Goal: Find specific page/section: Find specific page/section

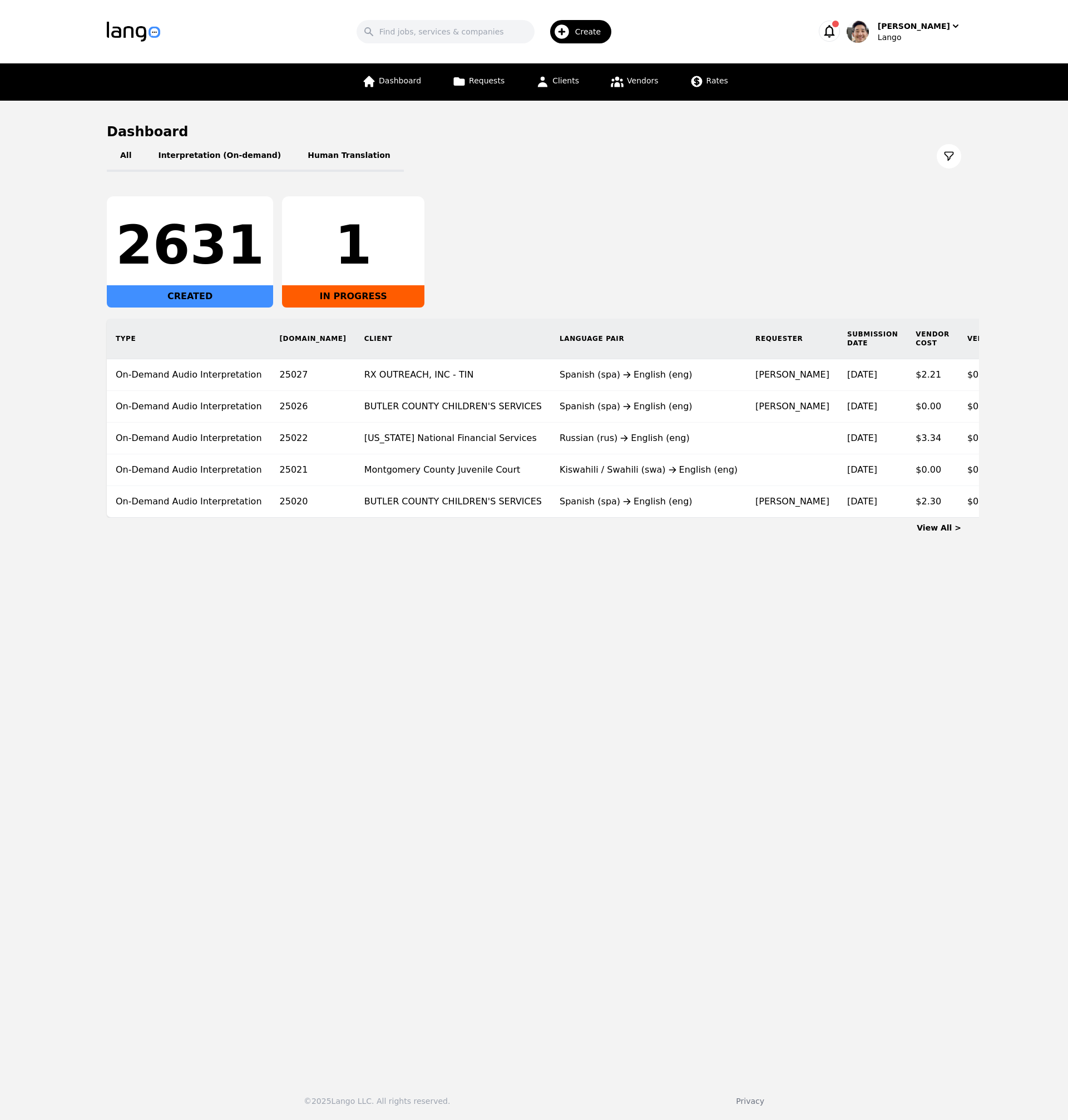
click at [599, 208] on div "2631 CREATED 1 IN PROGRESS" at bounding box center [533, 251] width 854 height 111
click at [559, 83] on span "Clients" at bounding box center [566, 81] width 27 height 9
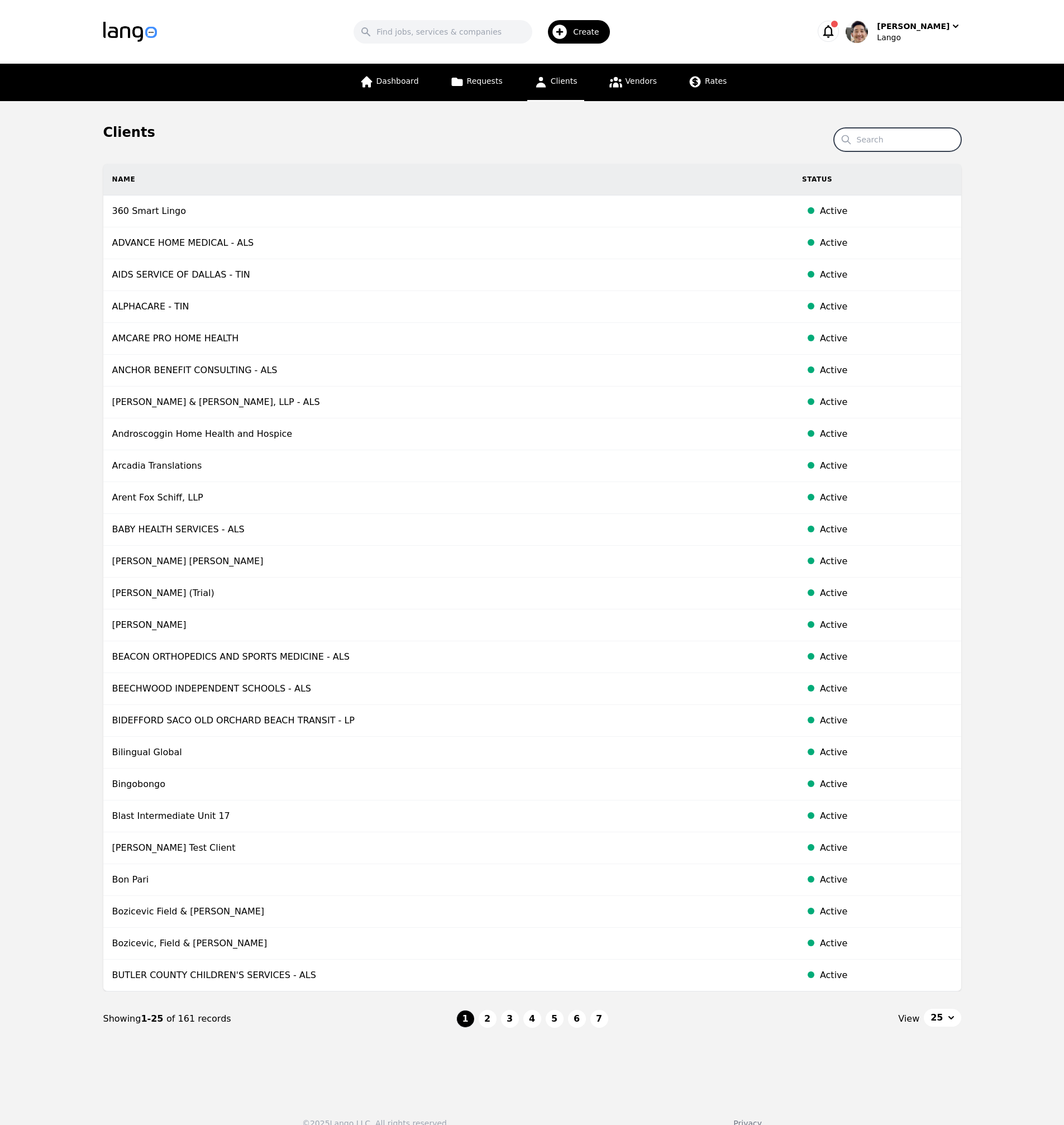
click at [896, 138] on input "Search" at bounding box center [898, 139] width 127 height 23
paste input "GALLATIN COUNTY SCHOOL DISTRICT - ALS"
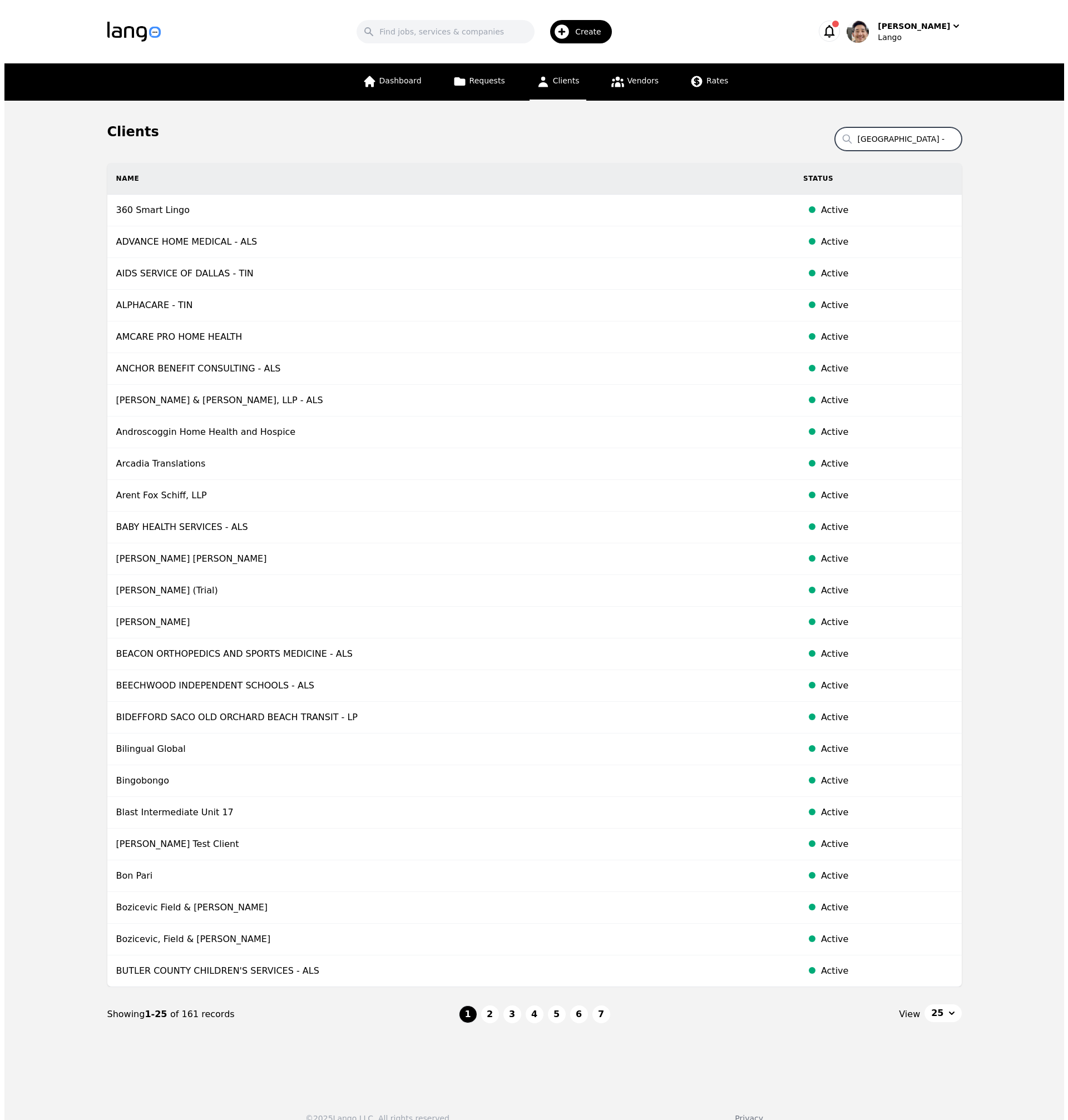
scroll to position [0, 87]
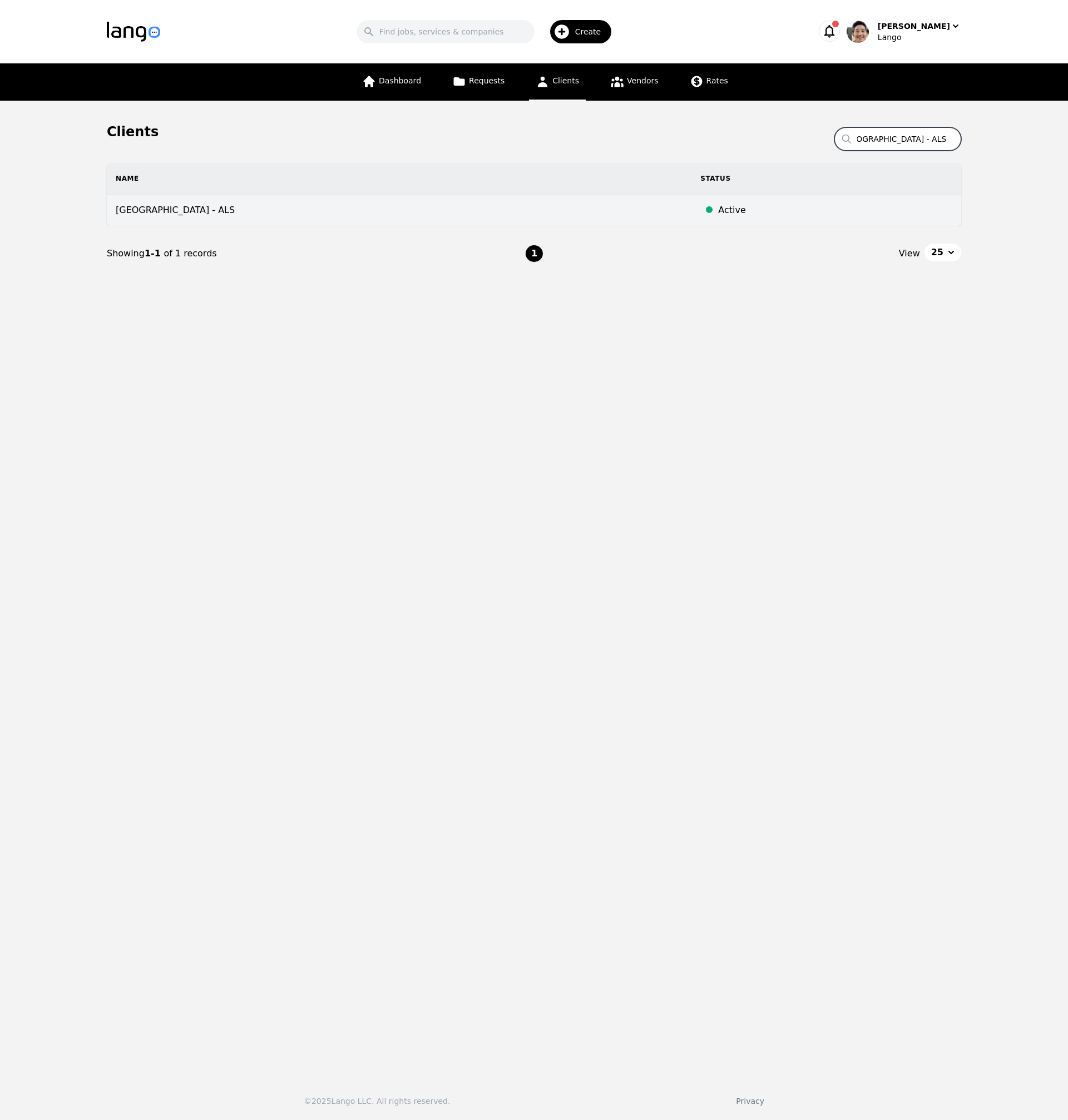
type input "GALLATIN COUNTY SCHOOL DISTRICT - ALS"
click at [256, 220] on td "GALLATIN COUNTY SCHOOL DISTRICT - ALS" at bounding box center [399, 211] width 584 height 32
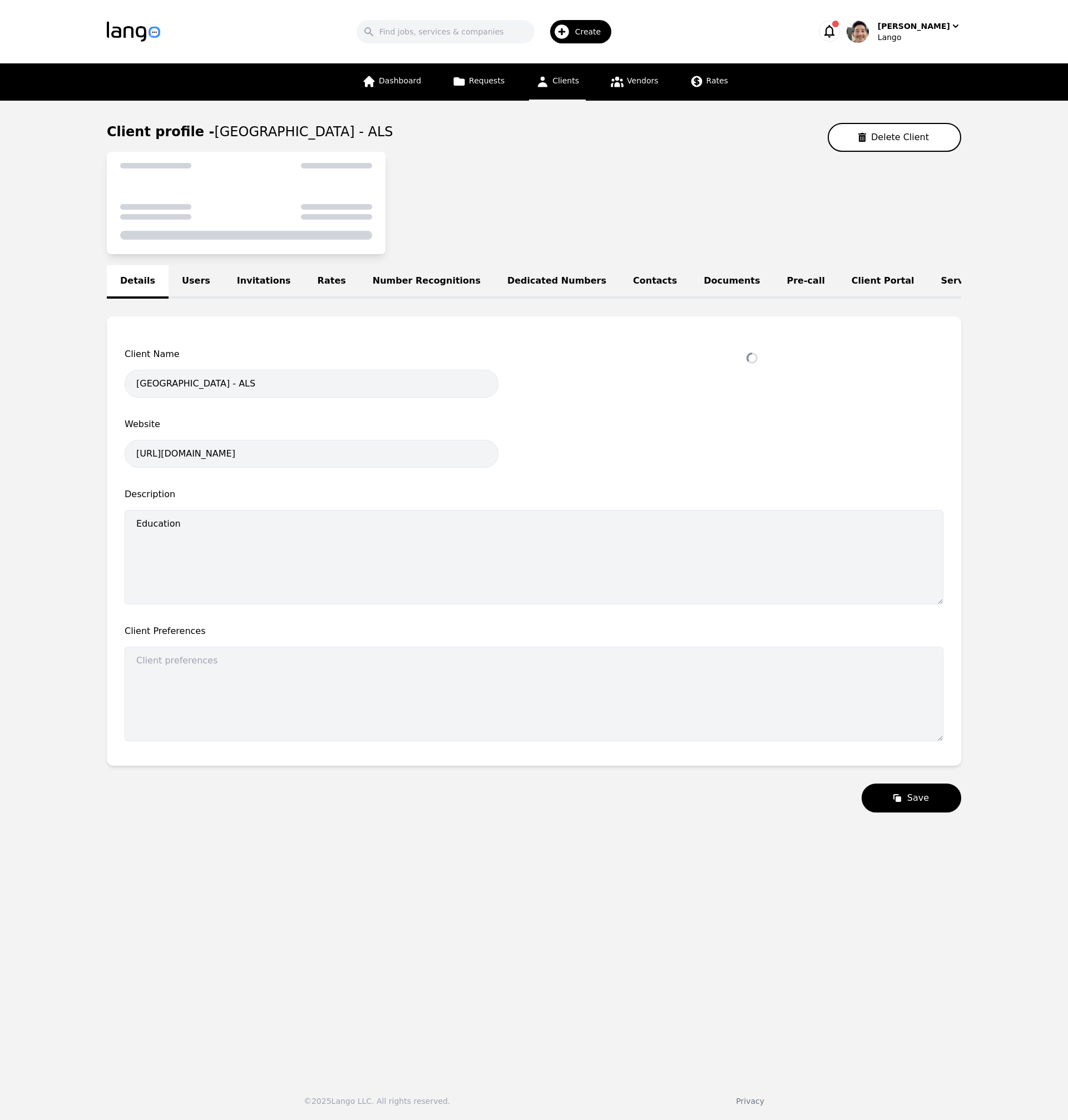
select select "active"
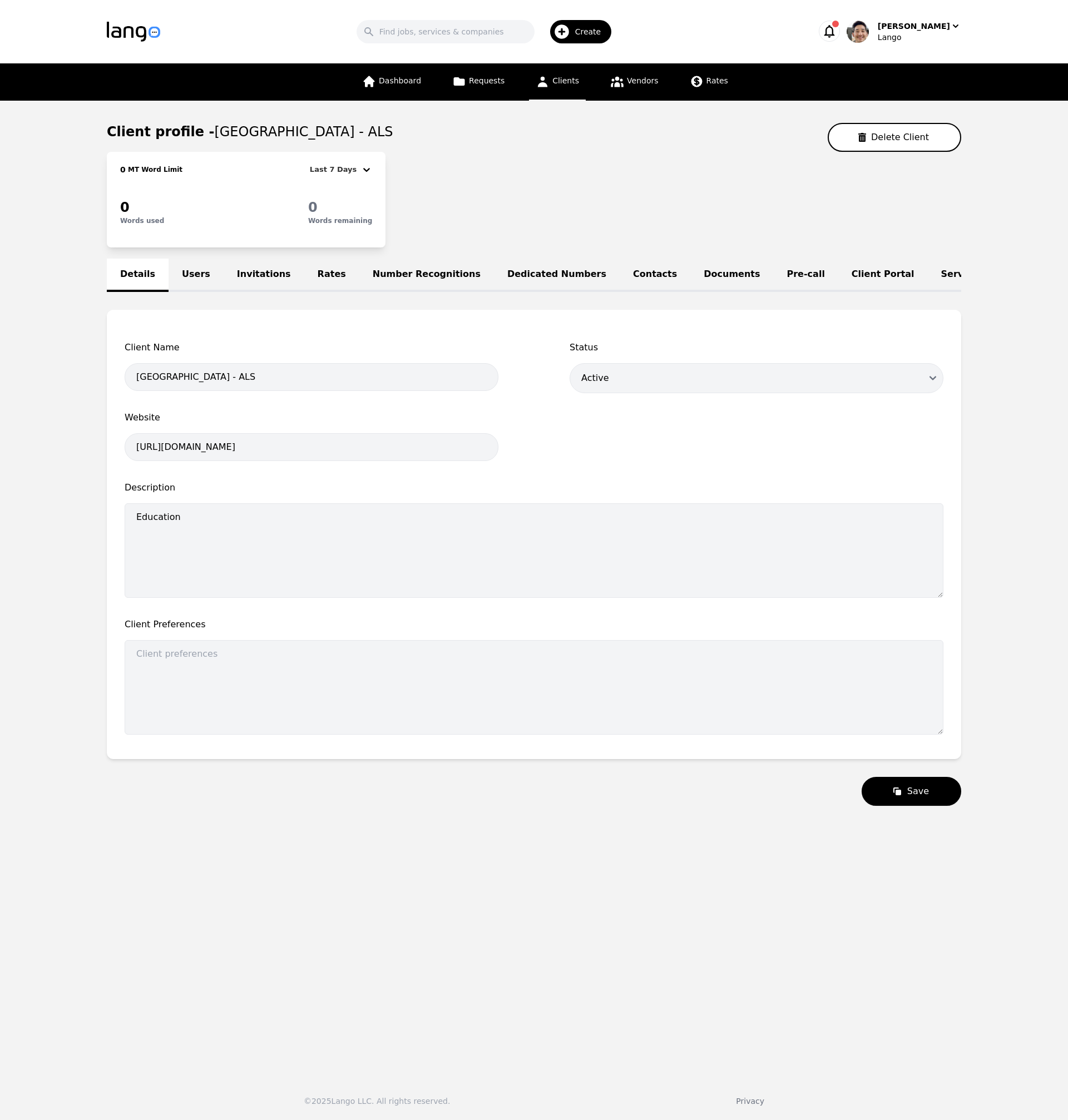
click at [256, 272] on link "Invitations" at bounding box center [264, 275] width 80 height 34
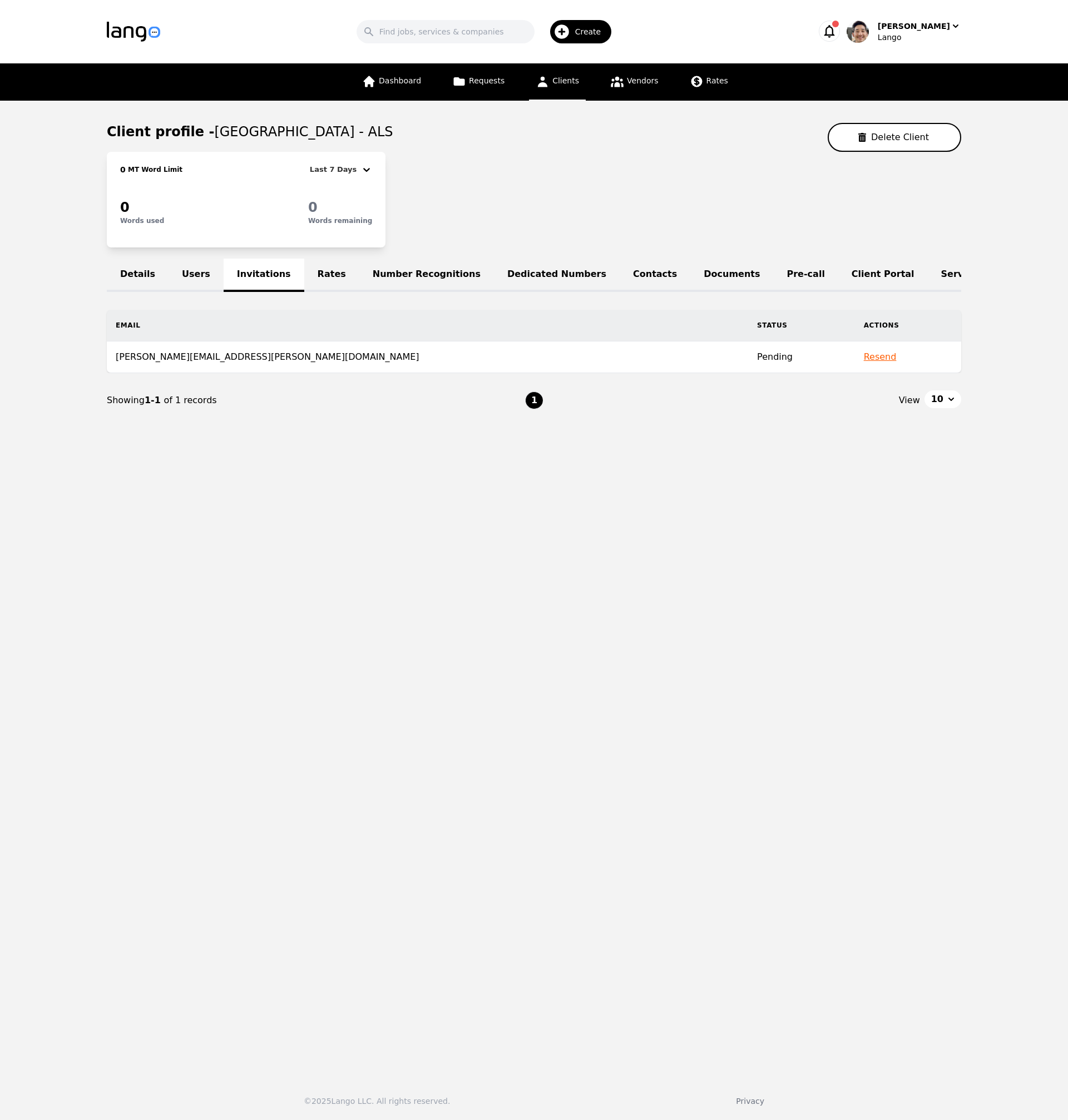
click at [190, 277] on link "Users" at bounding box center [196, 275] width 55 height 34
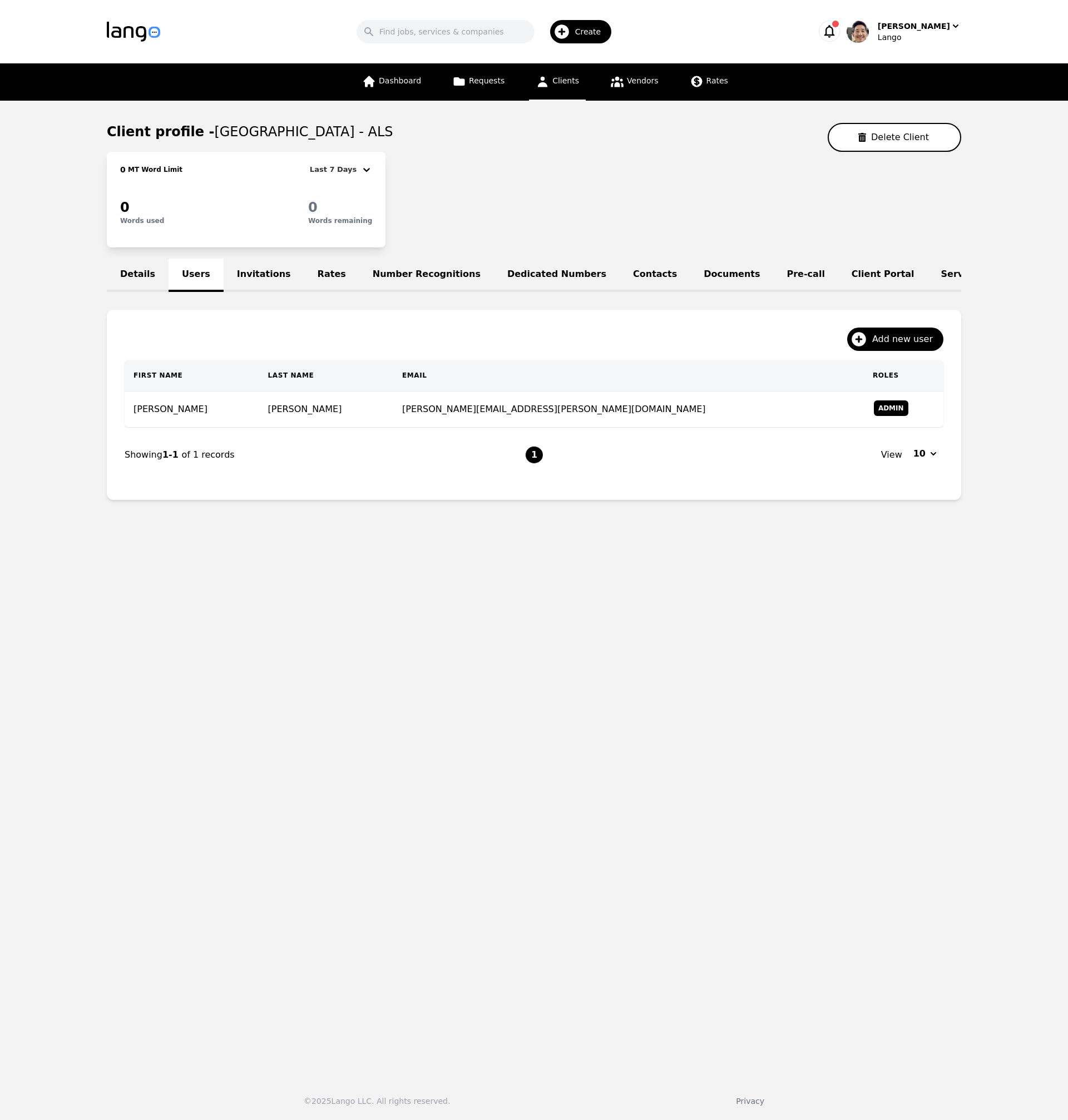
click at [248, 275] on link "Invitations" at bounding box center [264, 275] width 80 height 34
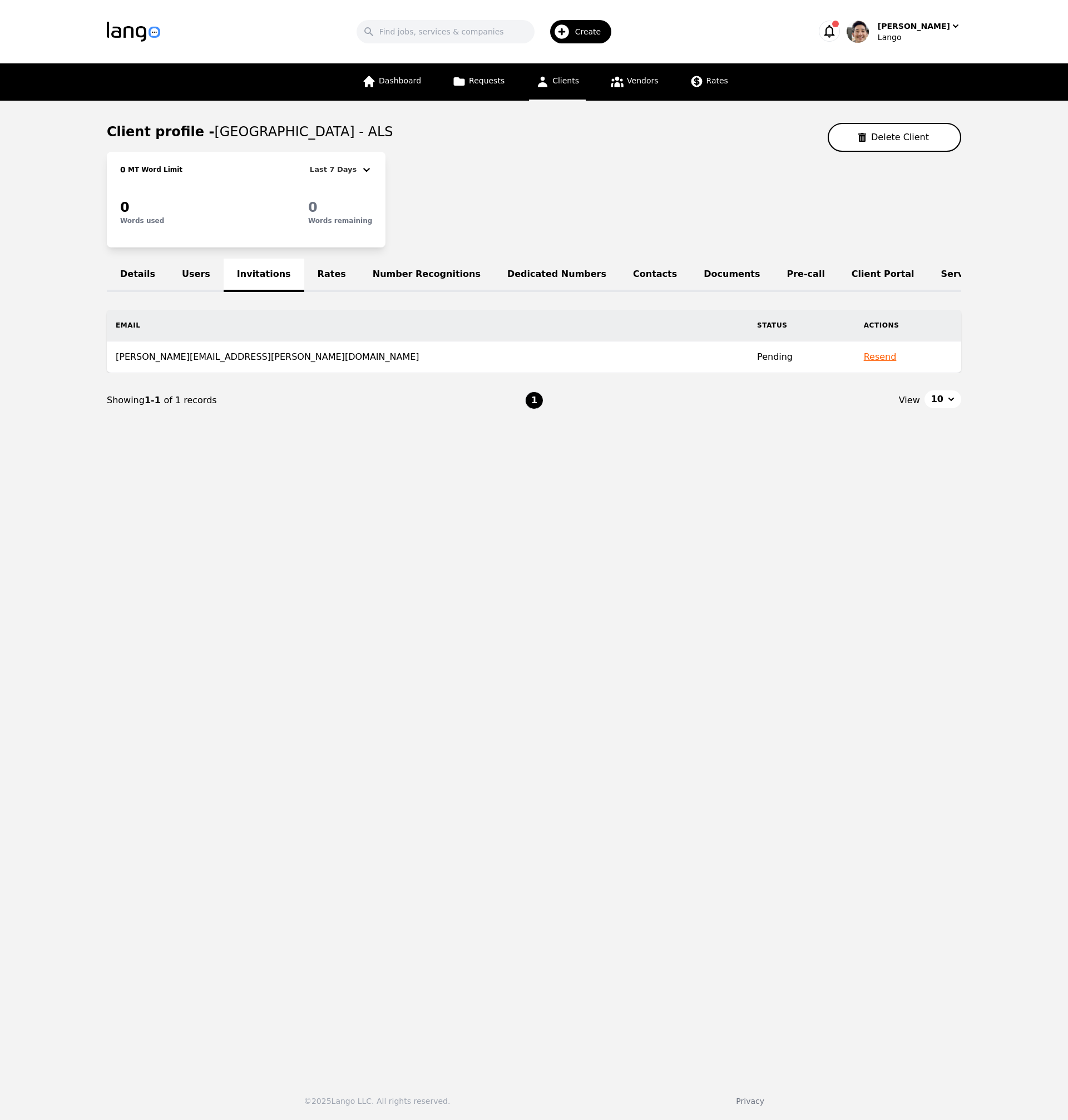
click at [226, 365] on td "nicole.bishop@gallatin.kyschools.us" at bounding box center [427, 357] width 641 height 32
click at [199, 272] on link "Users" at bounding box center [196, 275] width 55 height 34
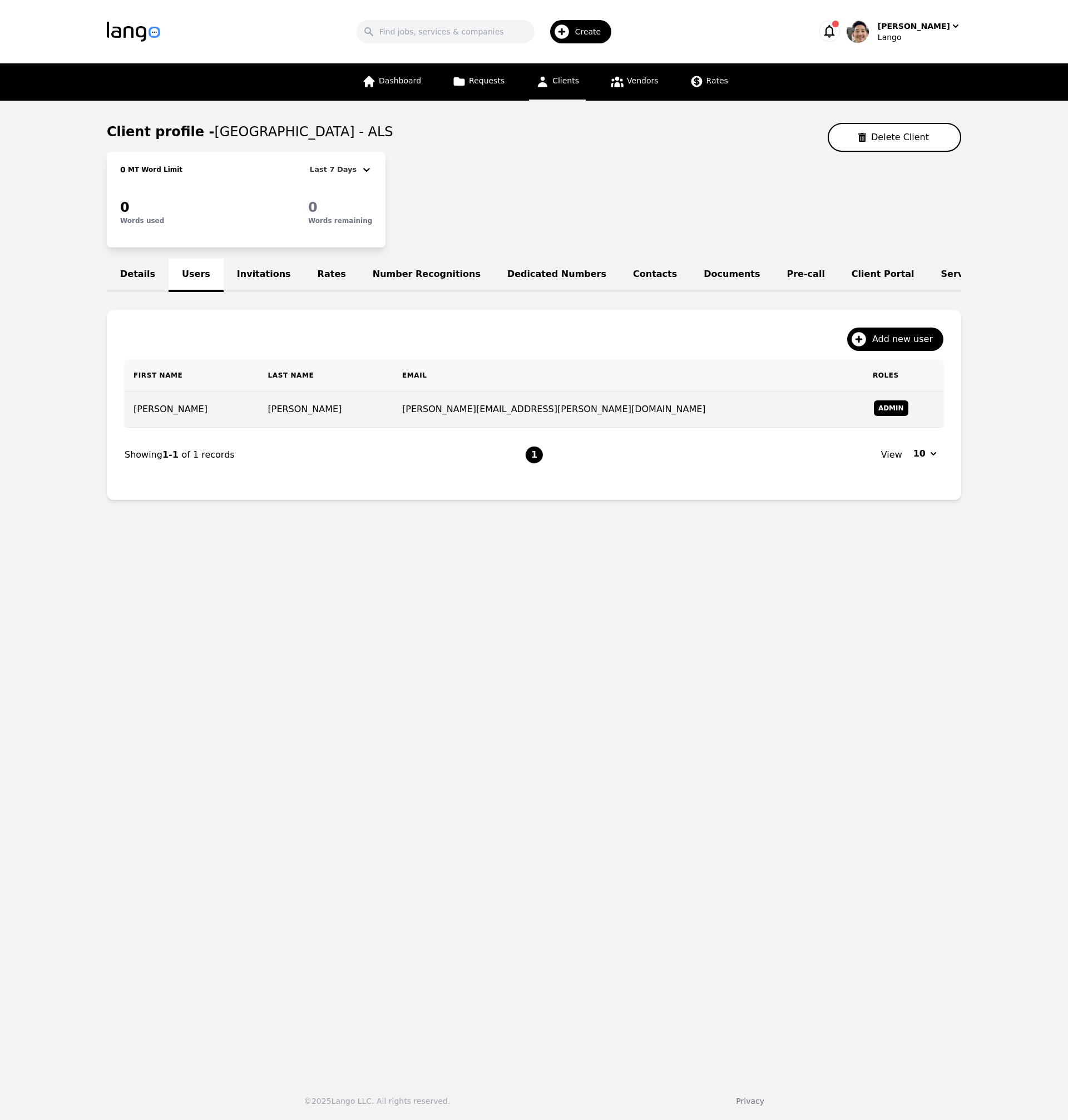
click at [538, 420] on td "nicole.bishop@gallatin.kyschools.us" at bounding box center [628, 410] width 471 height 36
